Goal: Task Accomplishment & Management: Use online tool/utility

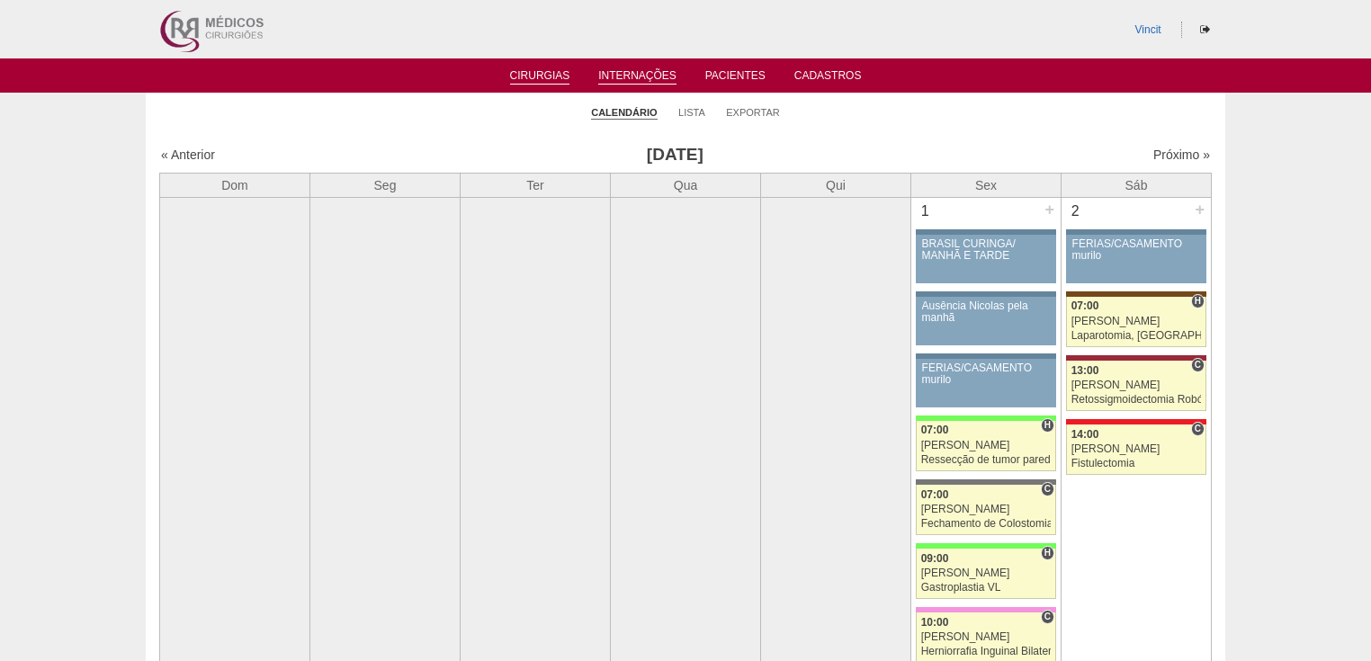
click at [649, 77] on link "Internações" at bounding box center [637, 76] width 78 height 15
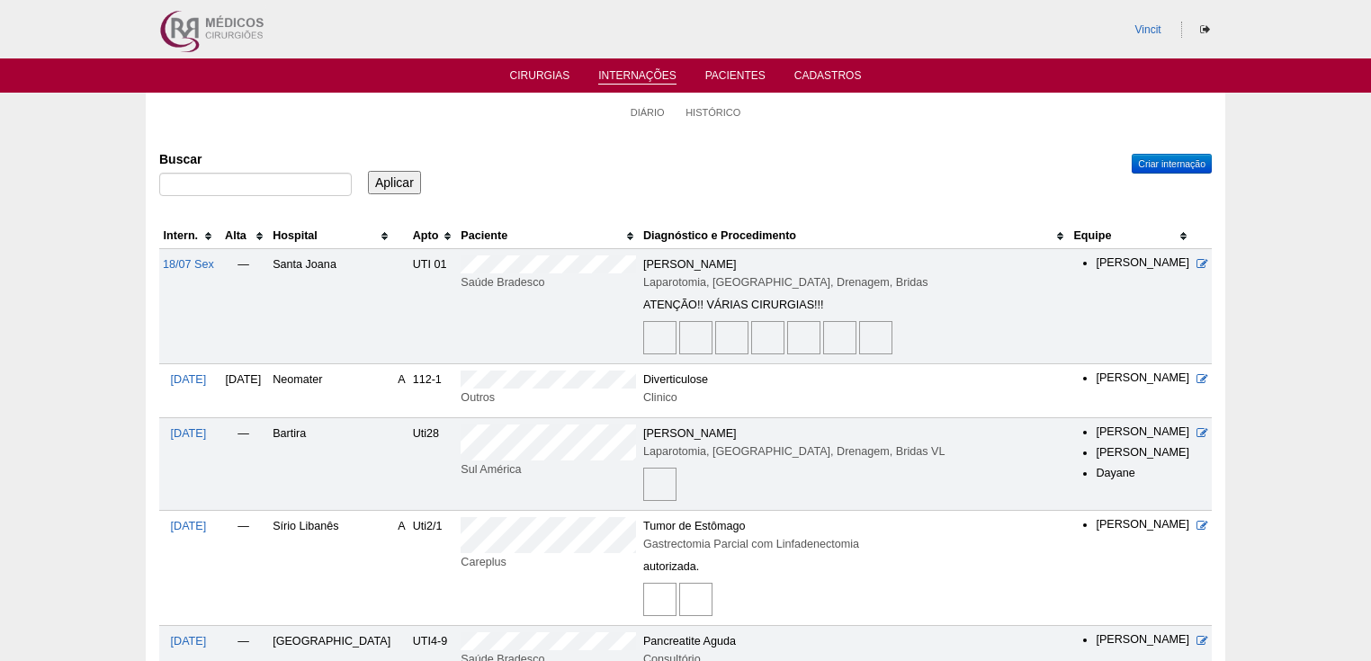
click at [643, 602] on img at bounding box center [659, 599] width 33 height 33
click at [523, 71] on link "Cirurgias" at bounding box center [540, 76] width 60 height 15
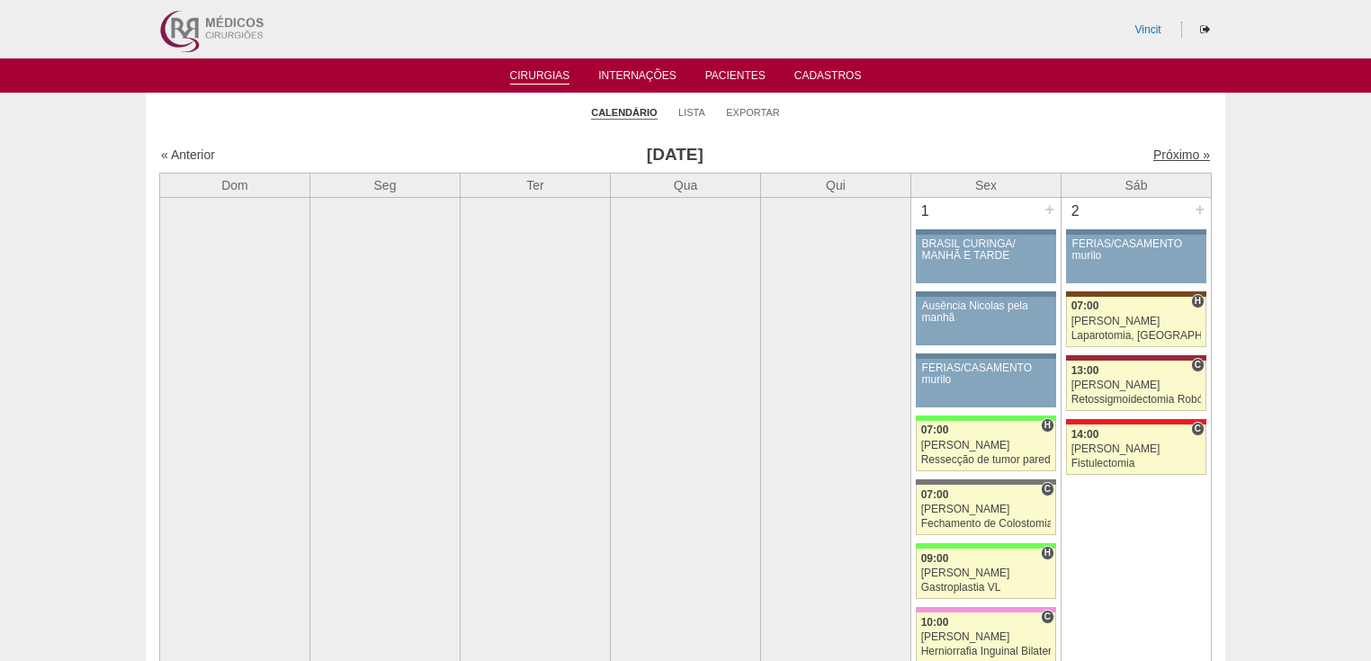
click at [1159, 155] on link "Próximo »" at bounding box center [1181, 155] width 57 height 14
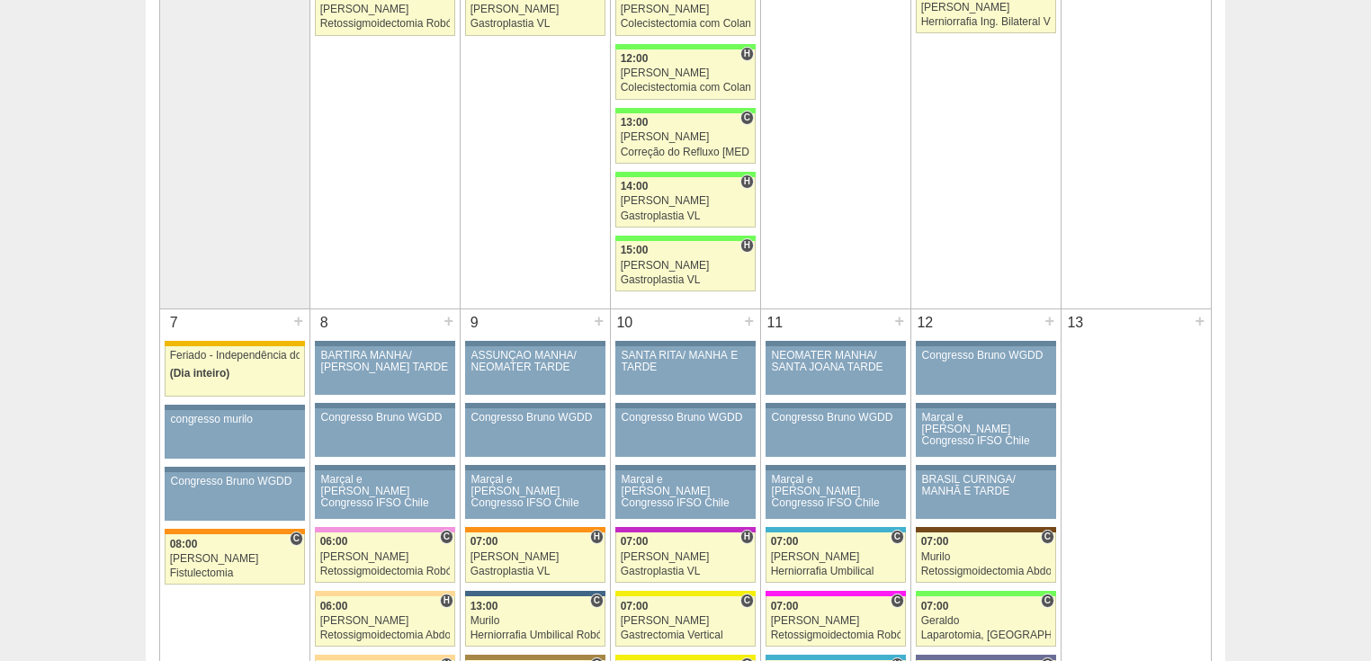
scroll to position [935, 0]
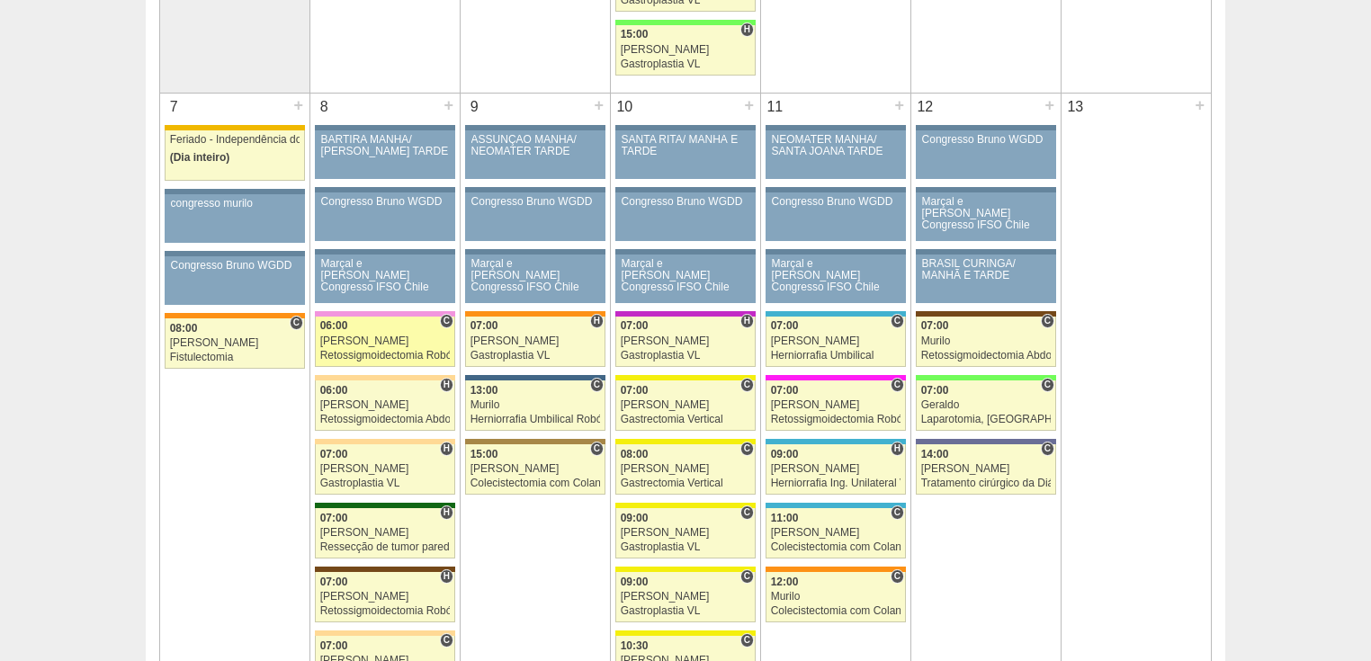
click at [367, 350] on div "Retossigmoidectomia Robótica" at bounding box center [385, 356] width 130 height 12
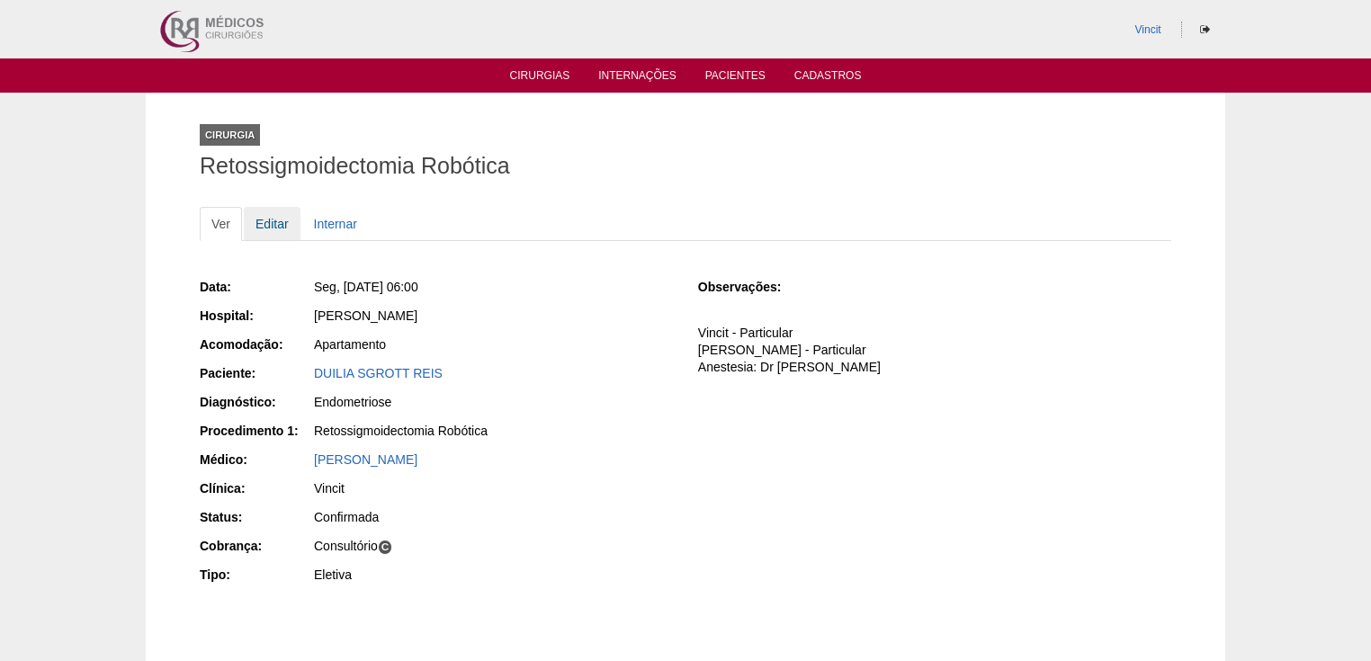
click at [273, 224] on link "Editar" at bounding box center [272, 224] width 57 height 34
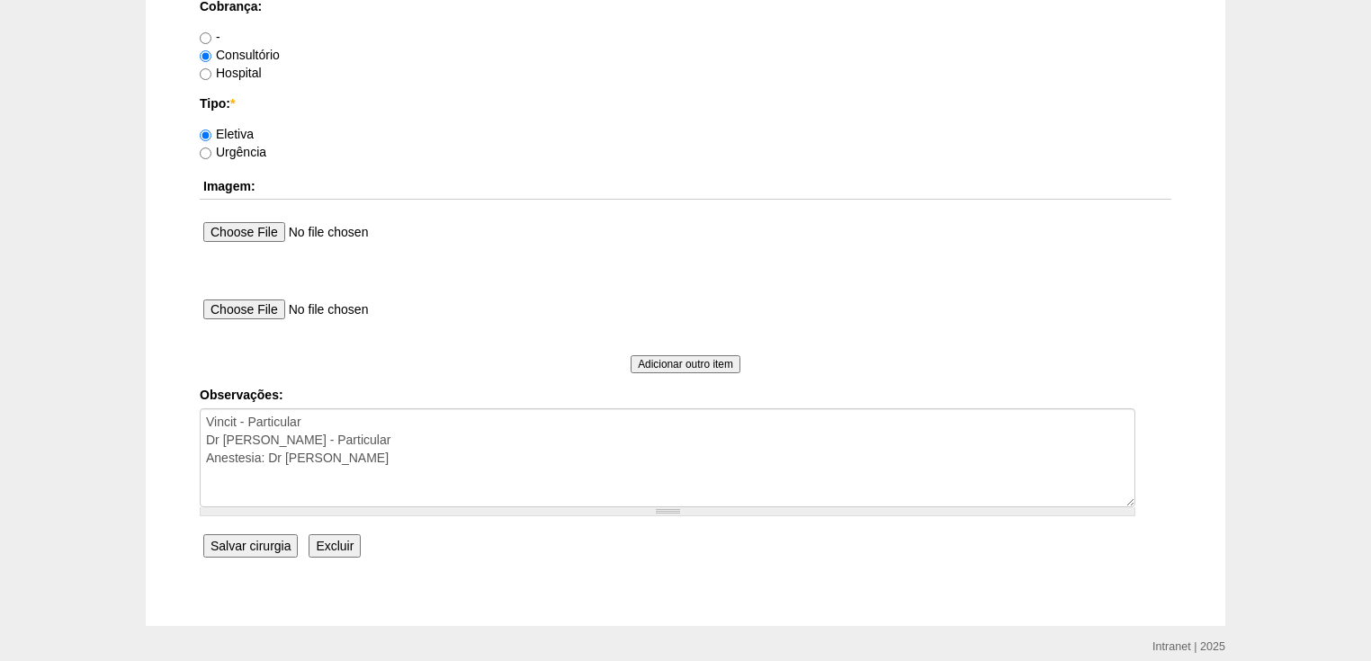
scroll to position [1653, 0]
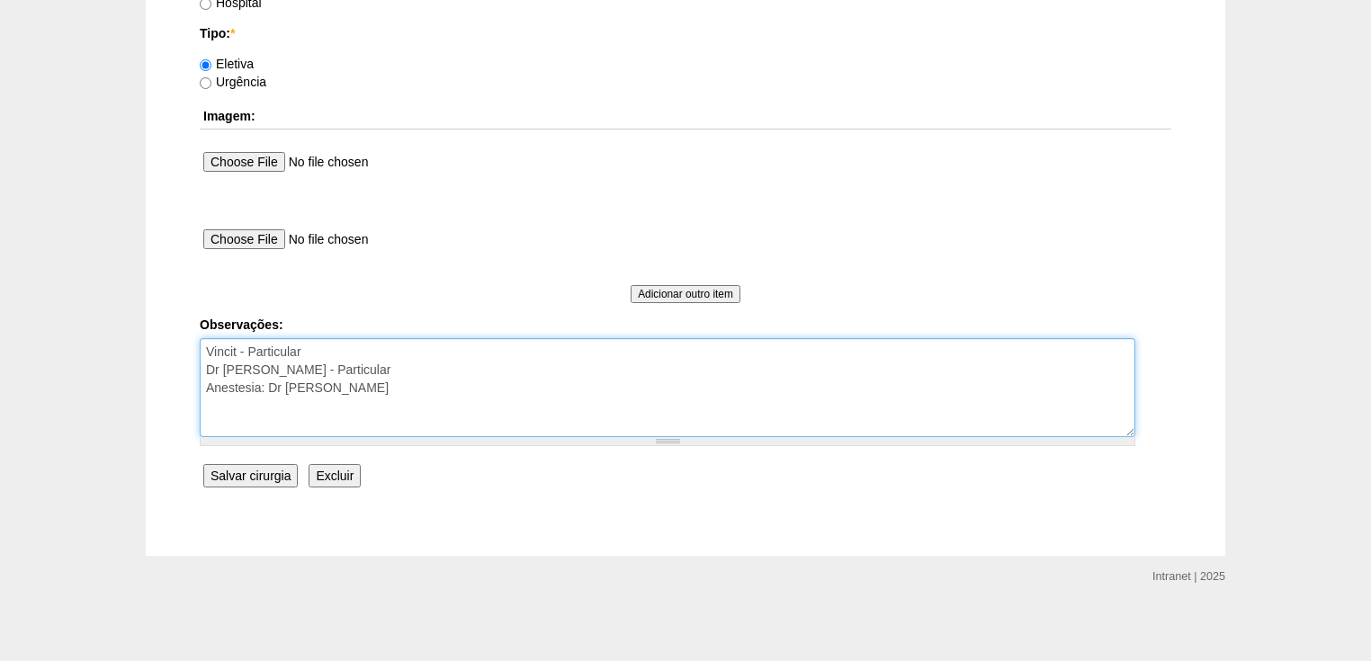
click at [320, 389] on textarea "Vincit - Particular Dr [PERSON_NAME] - Particular Anestesia: Dr [PERSON_NAME]" at bounding box center [667, 387] width 935 height 99
type textarea "Vincit - Particular Dr [PERSON_NAME] - Particular Anestesia: Dr [PERSON_NAME]."
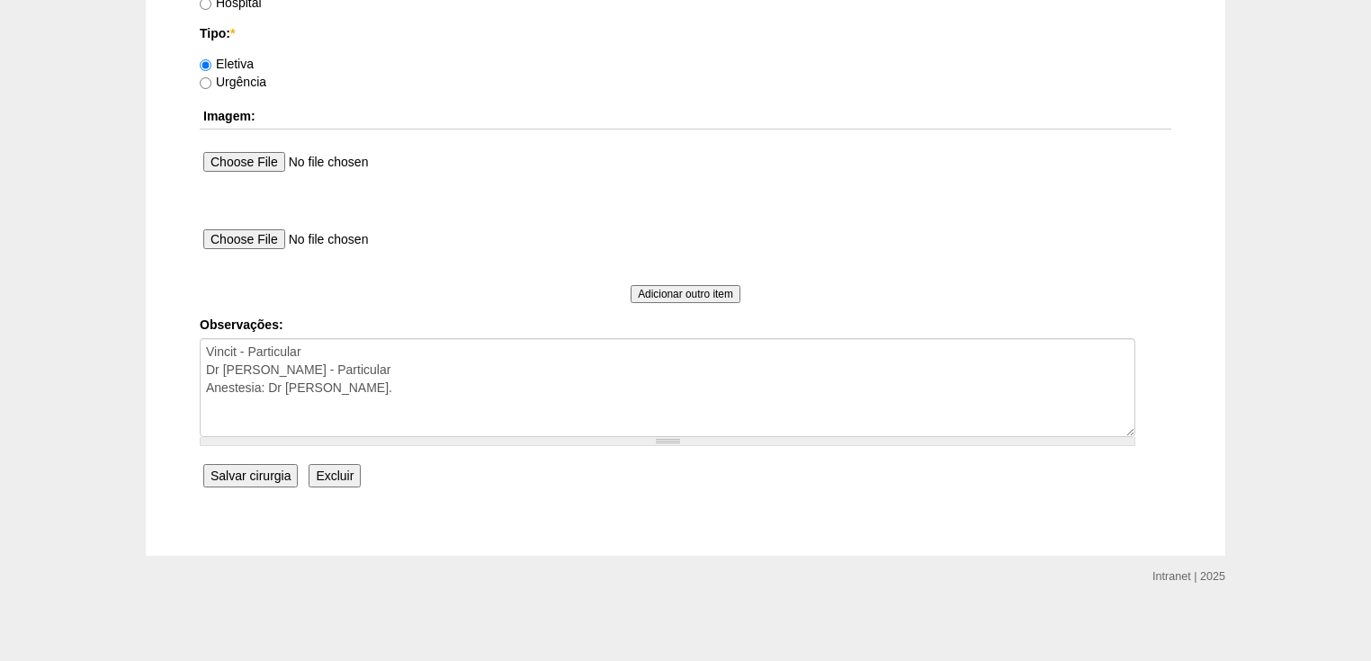
click at [256, 477] on input "Salvar cirurgia" at bounding box center [250, 475] width 94 height 23
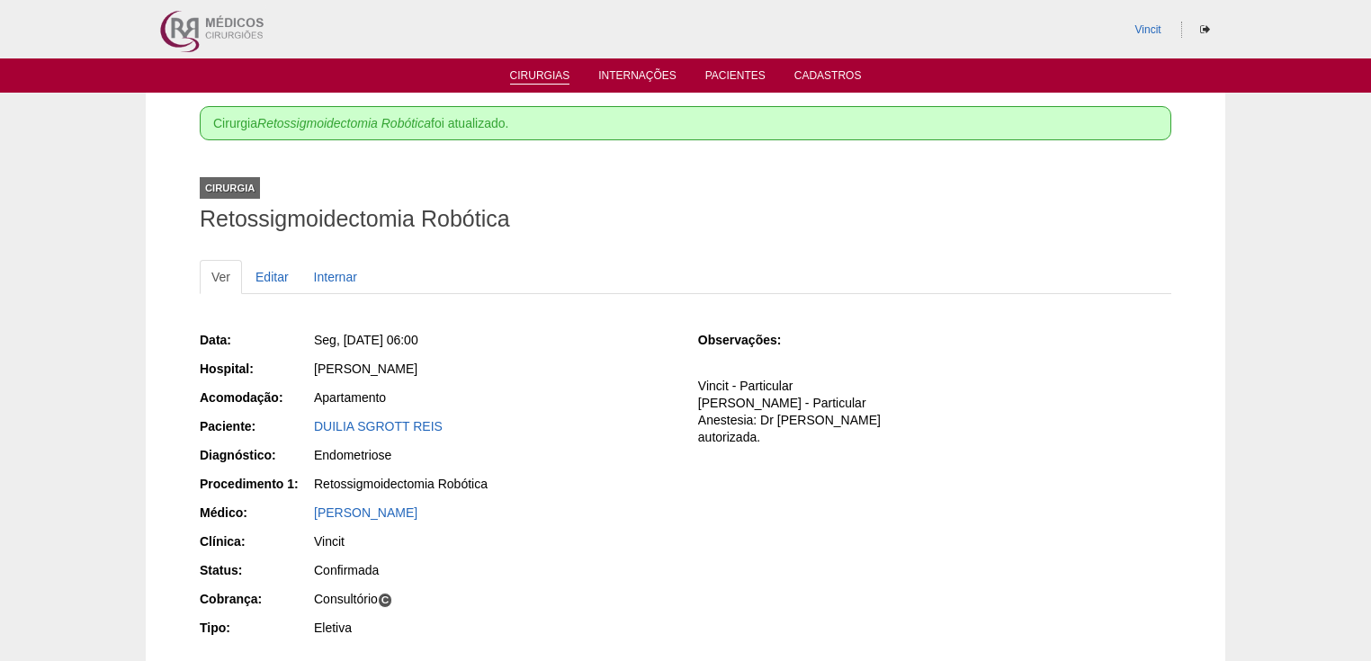
click at [544, 75] on link "Cirurgias" at bounding box center [540, 76] width 60 height 15
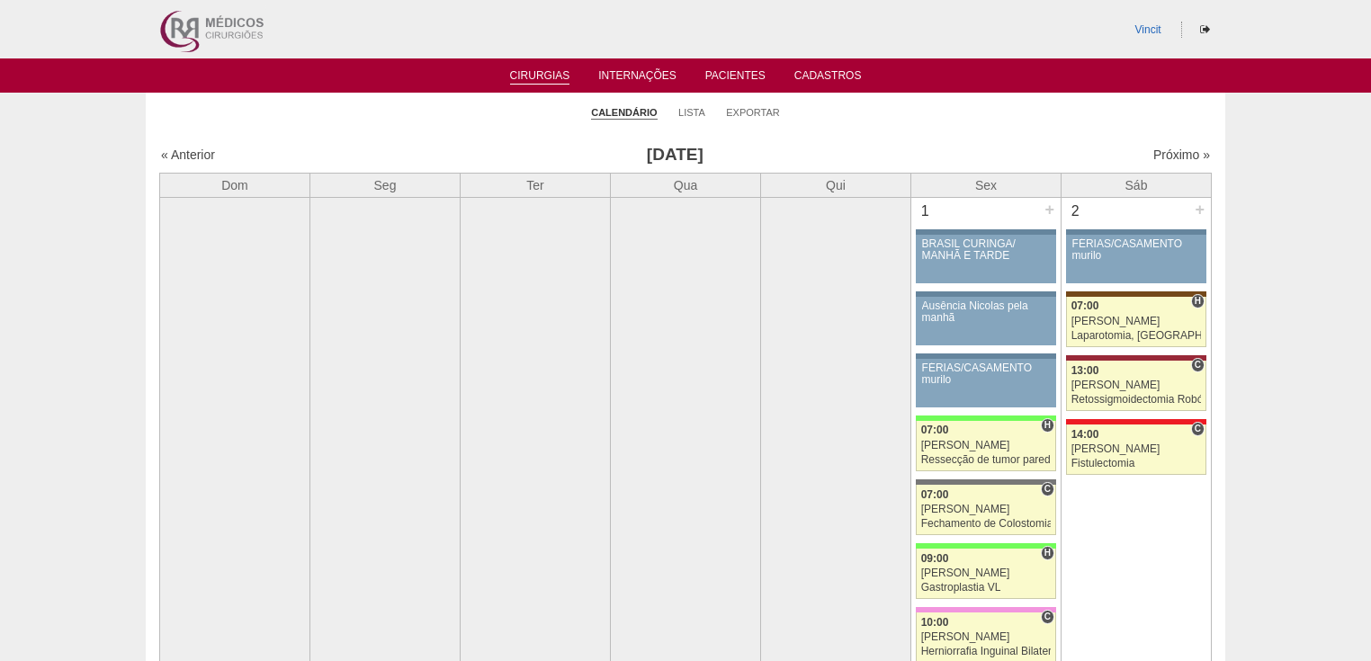
scroll to position [72, 0]
